Goal: Check status: Check status

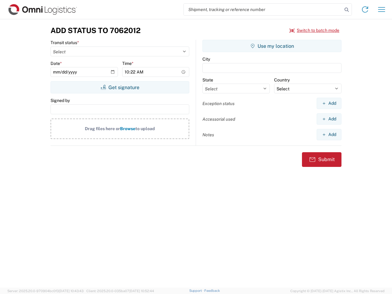
click at [263, 9] on input "search" at bounding box center [263, 10] width 159 height 12
click at [347, 10] on icon at bounding box center [346, 10] width 9 height 9
click at [365, 9] on icon at bounding box center [365, 10] width 10 height 10
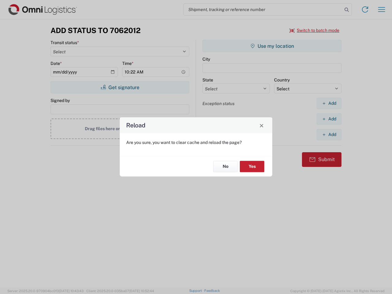
click at [315, 30] on div "Reload Are you sure, you want to clear cache and reload the page? No Yes" at bounding box center [196, 147] width 392 height 294
click at [120, 87] on div "Reload Are you sure, you want to clear cache and reload the page? No Yes" at bounding box center [196, 147] width 392 height 294
click at [272, 46] on div "Reload Are you sure, you want to clear cache and reload the page? No Yes" at bounding box center [196, 147] width 392 height 294
click at [329, 103] on div "Reload Are you sure, you want to clear cache and reload the page? No Yes" at bounding box center [196, 147] width 392 height 294
click at [329, 119] on div "Reload Are you sure, you want to clear cache and reload the page? No Yes" at bounding box center [196, 147] width 392 height 294
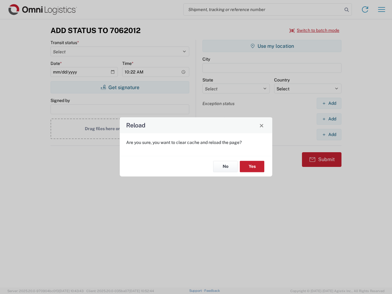
click at [329, 134] on div "Reload Are you sure, you want to clear cache and reload the page? No Yes" at bounding box center [196, 147] width 392 height 294
